Goal: Task Accomplishment & Management: Complete application form

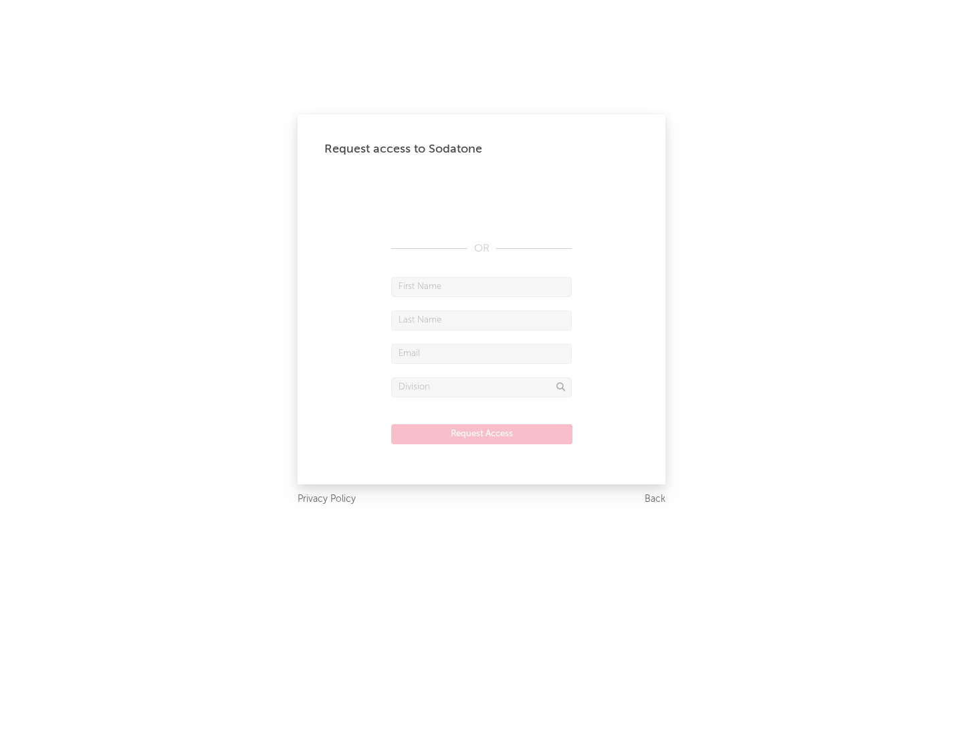
click at [482, 286] on input "text" at bounding box center [481, 287] width 181 height 20
type input "[PERSON_NAME]"
click at [482, 320] on input "text" at bounding box center [481, 320] width 181 height 20
type input "[PERSON_NAME]"
click at [482, 353] on input "text" at bounding box center [481, 354] width 181 height 20
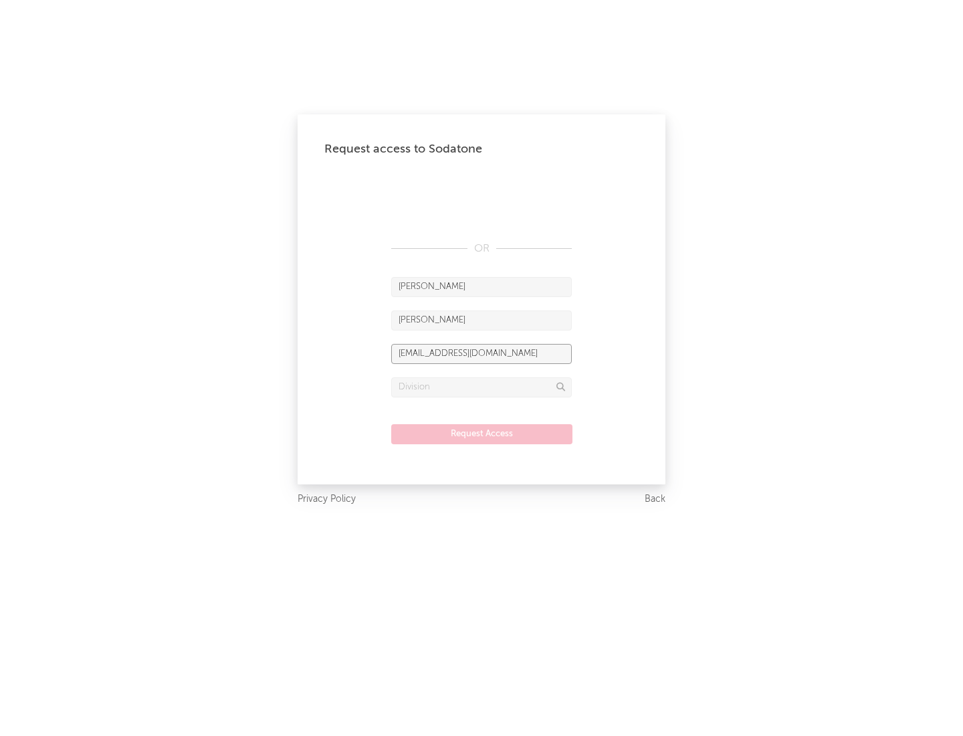
type input "[EMAIL_ADDRESS][DOMAIN_NAME]"
click at [482, 387] on input "text" at bounding box center [481, 387] width 181 height 20
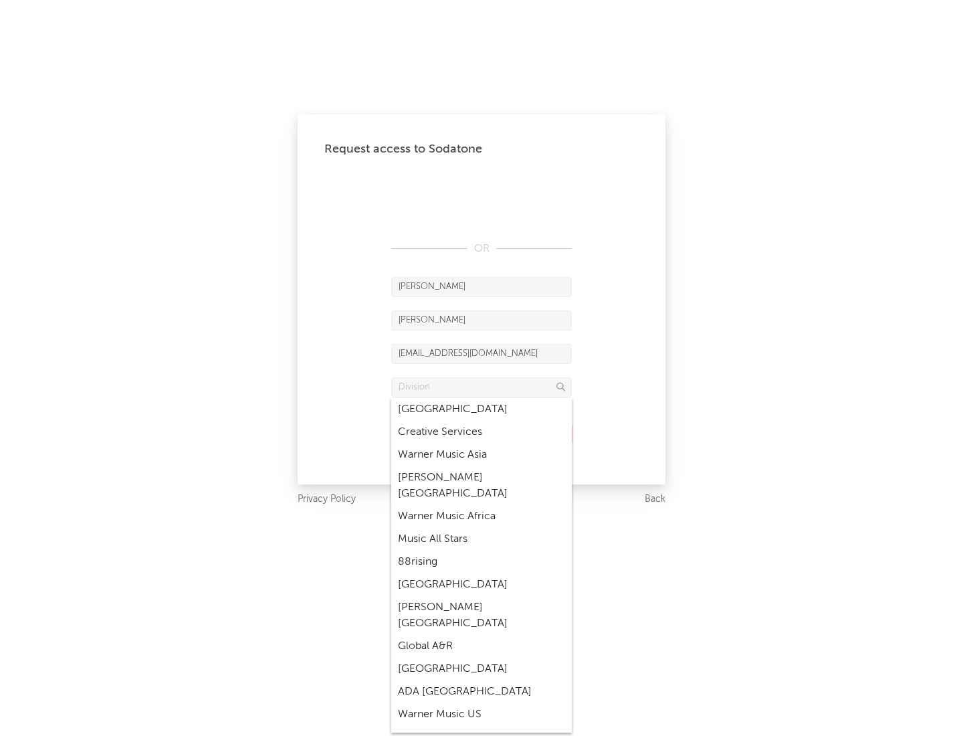
click at [482, 528] on div "Music All Stars" at bounding box center [481, 539] width 181 height 23
type input "Music All Stars"
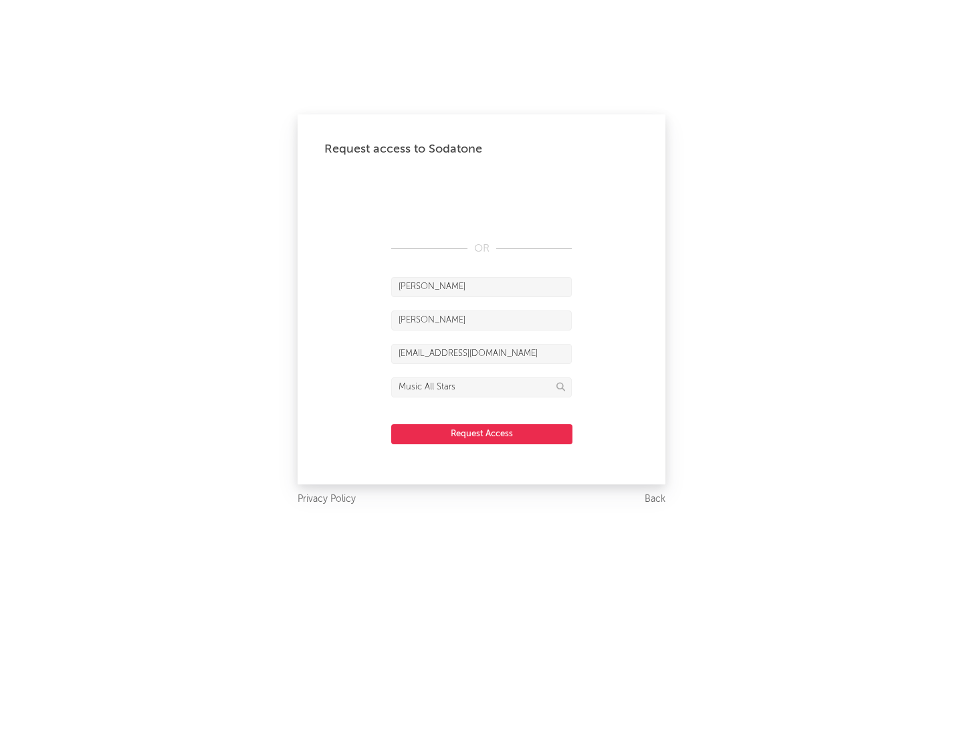
click at [482, 433] on button "Request Access" at bounding box center [481, 434] width 181 height 20
